Goal: Transaction & Acquisition: Purchase product/service

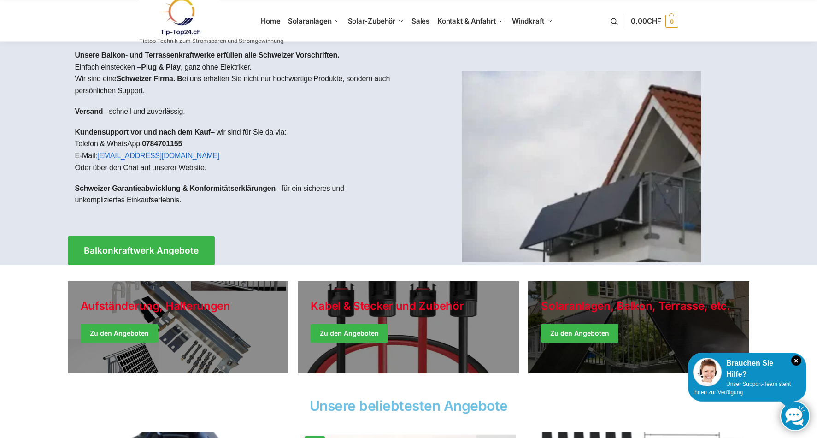
click at [572, 332] on link "Winter Jackets" at bounding box center [638, 327] width 221 height 92
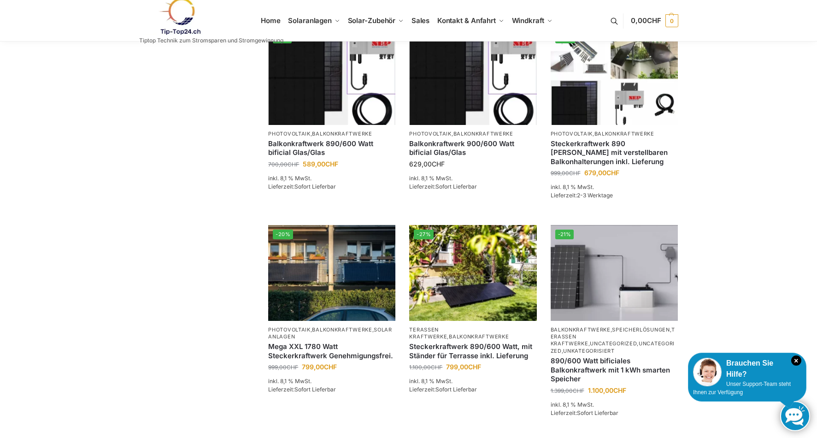
scroll to position [415, 0]
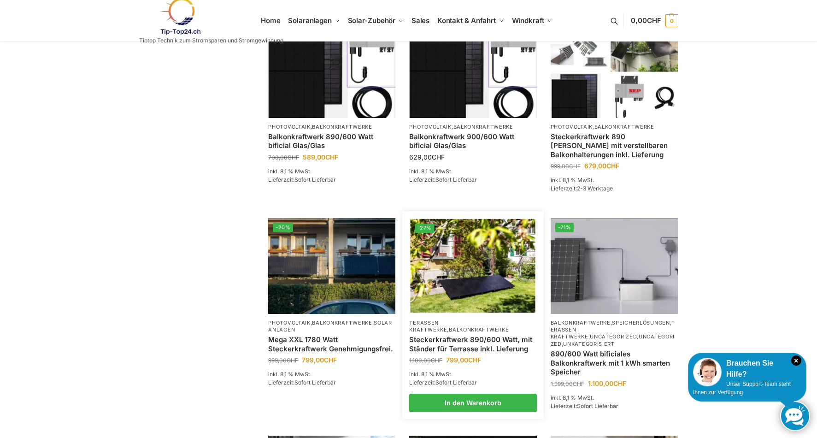
click at [479, 353] on link "Steckerkraftwerk 890/600 Watt, mit Ständer für Terrasse inkl. Lieferung" at bounding box center [472, 344] width 127 height 18
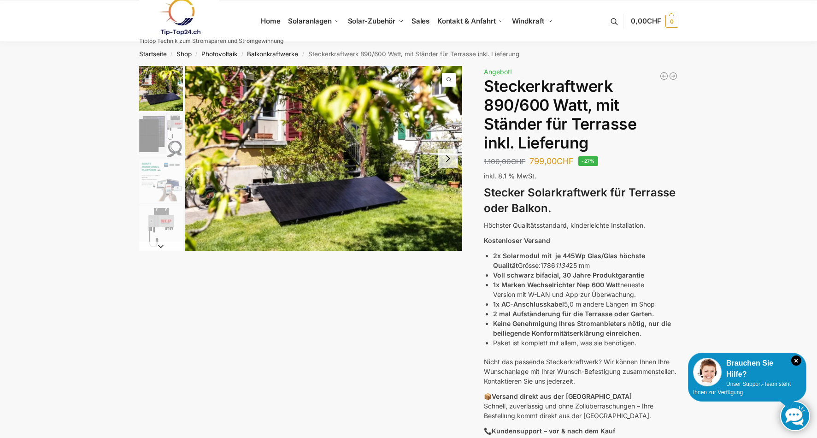
click at [153, 134] on img "2 / 11" at bounding box center [161, 135] width 44 height 44
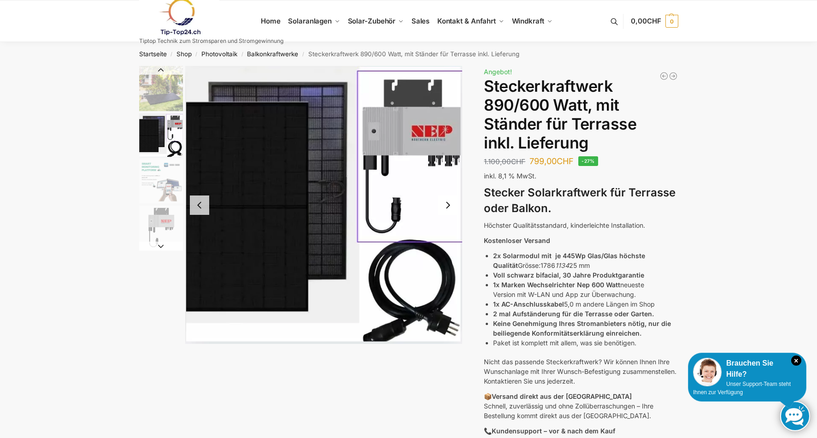
click at [150, 183] on img "3 / 11" at bounding box center [161, 181] width 44 height 44
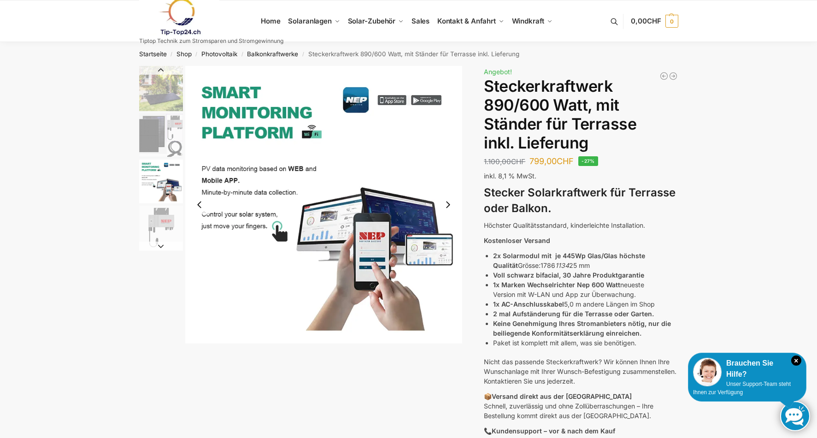
click at [150, 183] on img "3 / 11" at bounding box center [161, 181] width 44 height 44
click at [159, 217] on img "4 / 11" at bounding box center [161, 227] width 44 height 44
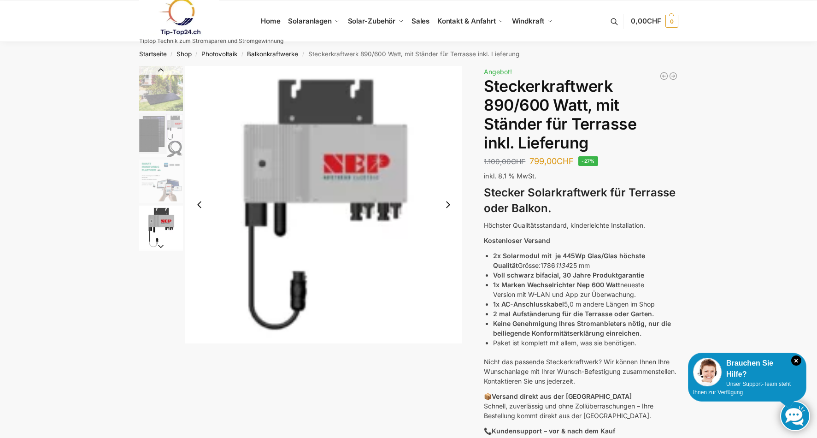
click at [159, 90] on img "1 / 11" at bounding box center [161, 88] width 44 height 45
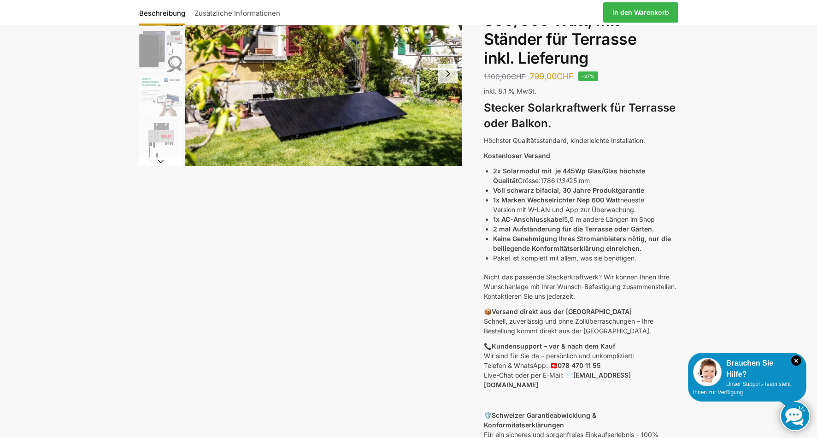
scroll to position [92, 0]
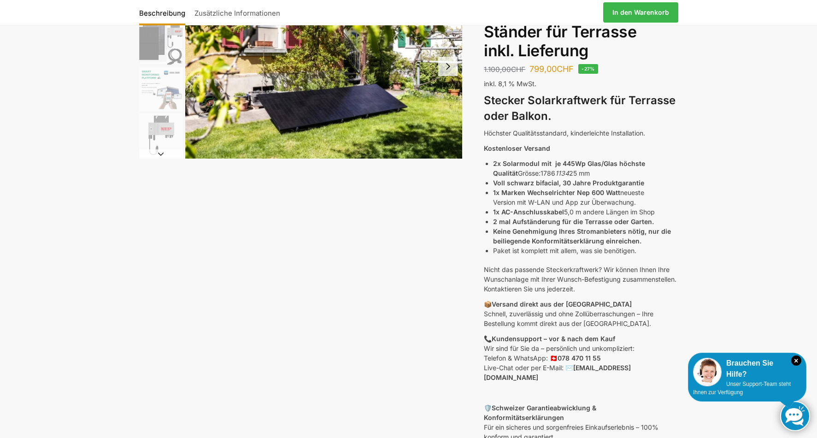
click at [153, 94] on img "3 / 11" at bounding box center [161, 89] width 44 height 44
click at [173, 96] on img "3 / 11" at bounding box center [161, 89] width 44 height 44
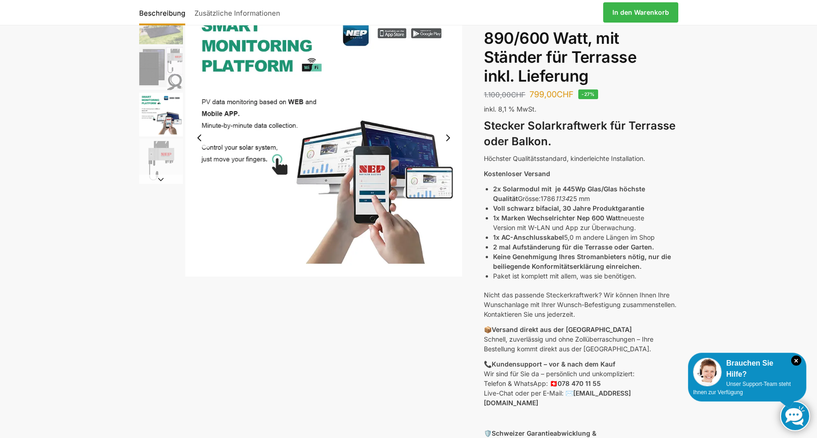
scroll to position [0, 0]
